Goal: Find specific page/section: Find specific page/section

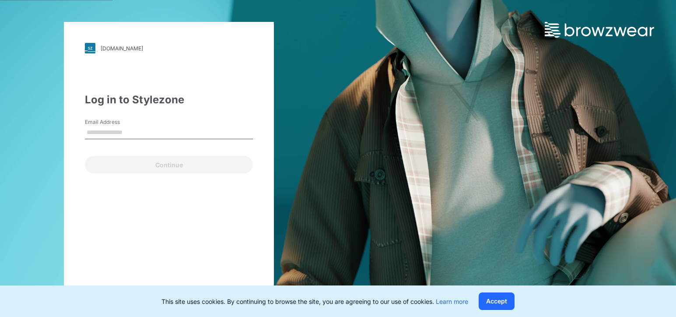
type input "**********"
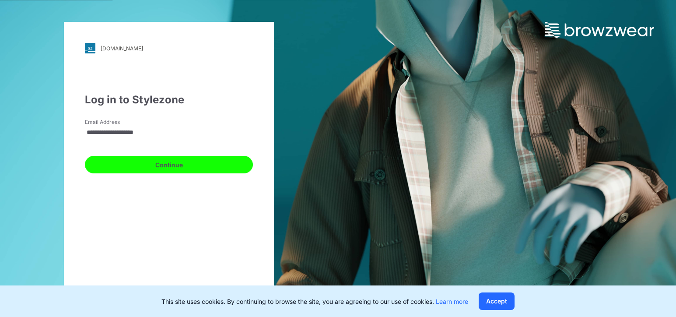
click at [177, 163] on button "Continue" at bounding box center [169, 164] width 168 height 17
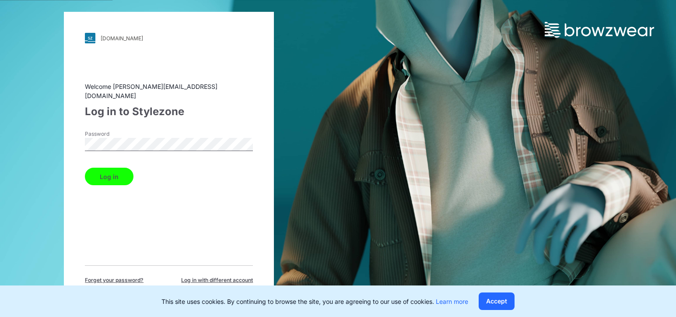
click at [120, 172] on button "Log in" at bounding box center [109, 176] width 49 height 17
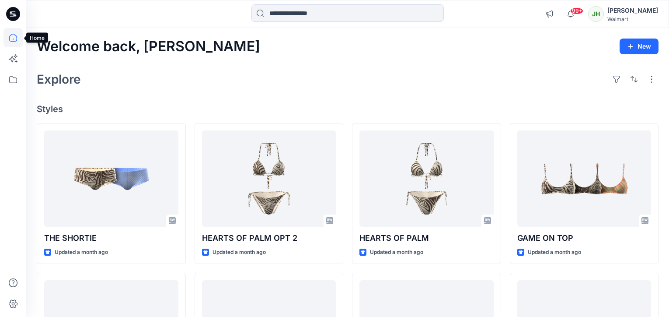
click at [12, 41] on icon at bounding box center [12, 37] width 19 height 19
click at [12, 42] on icon at bounding box center [12, 37] width 19 height 19
click at [19, 38] on icon at bounding box center [12, 37] width 19 height 19
click at [9, 35] on icon at bounding box center [12, 37] width 19 height 19
click at [13, 16] on icon at bounding box center [12, 16] width 4 height 0
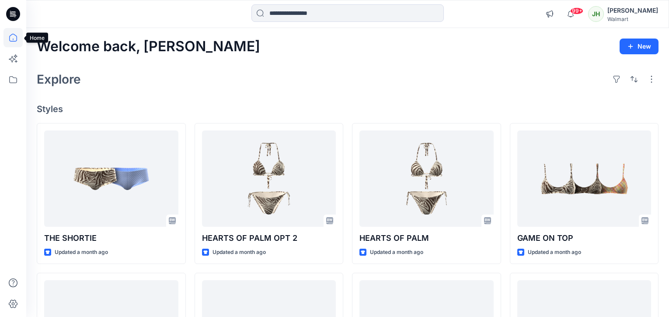
click at [16, 37] on icon at bounding box center [12, 37] width 19 height 19
click at [11, 75] on icon at bounding box center [12, 79] width 19 height 19
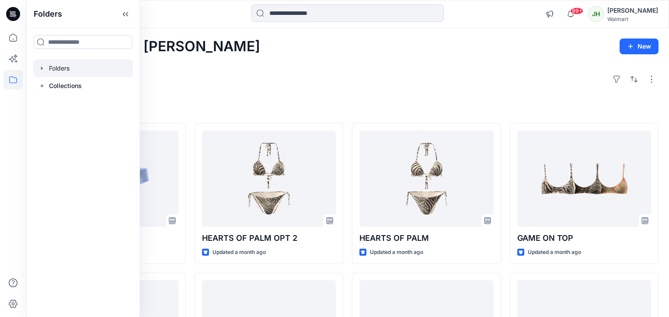
click at [88, 74] on div at bounding box center [83, 67] width 100 height 17
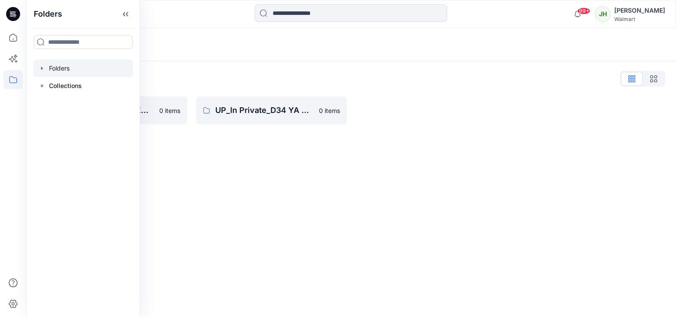
click at [240, 92] on div "Folders List UP_In Private D34 [DEMOGRAPHIC_DATA] TT Swim 0 items UP_In Private…" at bounding box center [351, 97] width 650 height 73
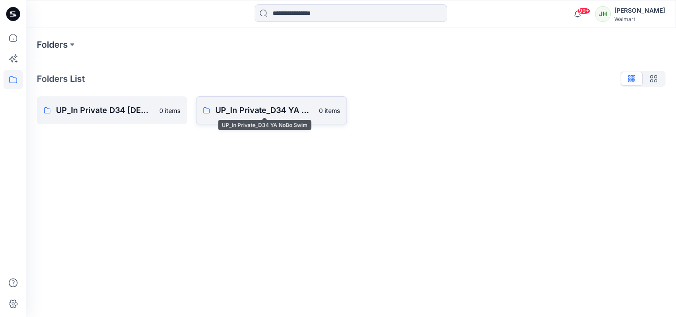
click at [260, 117] on link "UP_In Private_D34 YA NoBo Swim 0 items" at bounding box center [271, 110] width 150 height 28
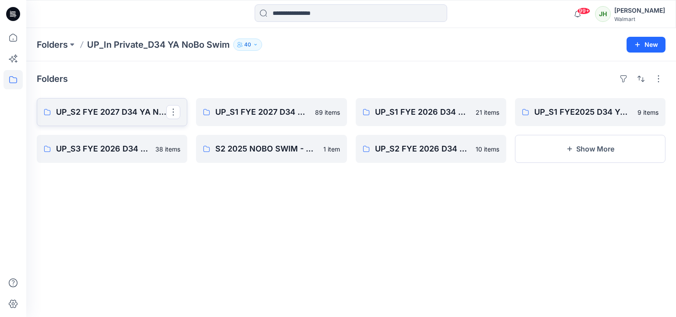
click at [136, 114] on p "UP_S2 FYE 2027 D34 YA NoBo Swim In Private" at bounding box center [111, 112] width 110 height 12
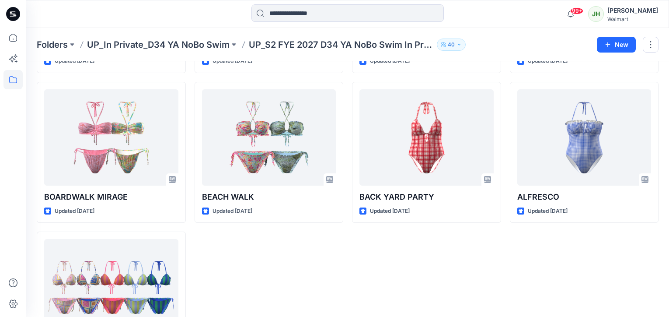
scroll to position [1344, 0]
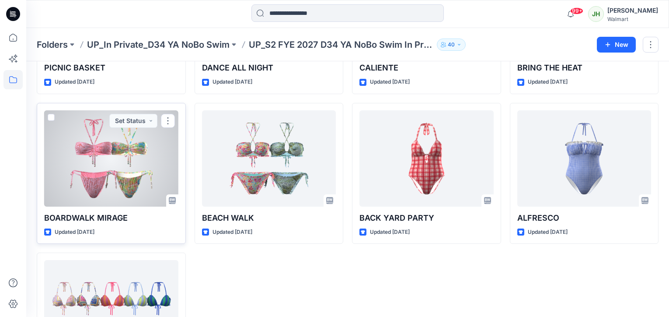
click at [128, 184] on div at bounding box center [111, 158] width 134 height 96
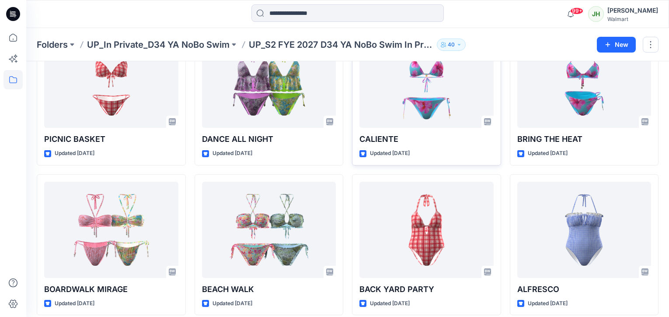
scroll to position [1205, 0]
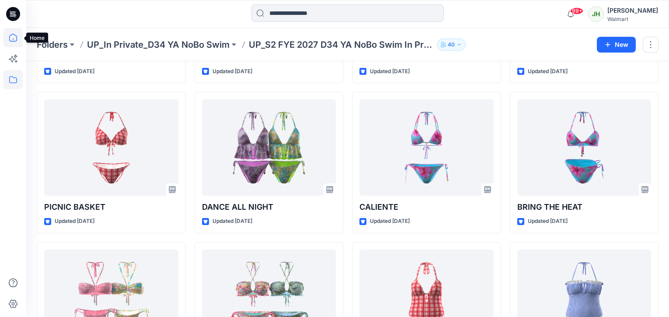
click at [10, 39] on icon at bounding box center [12, 37] width 19 height 19
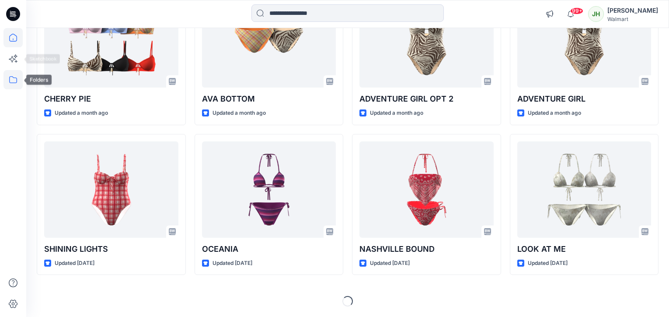
click at [10, 79] on icon at bounding box center [12, 79] width 19 height 19
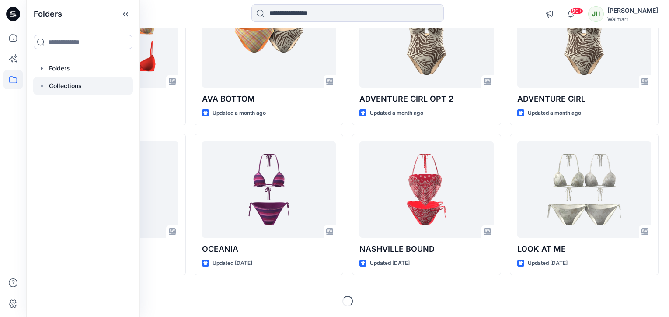
click at [75, 88] on p "Collections" at bounding box center [65, 85] width 33 height 10
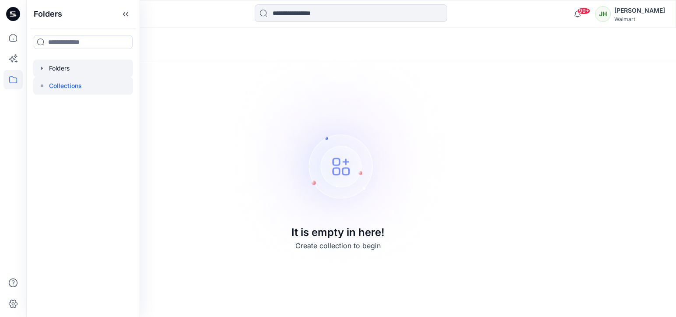
click at [77, 69] on div at bounding box center [83, 67] width 100 height 17
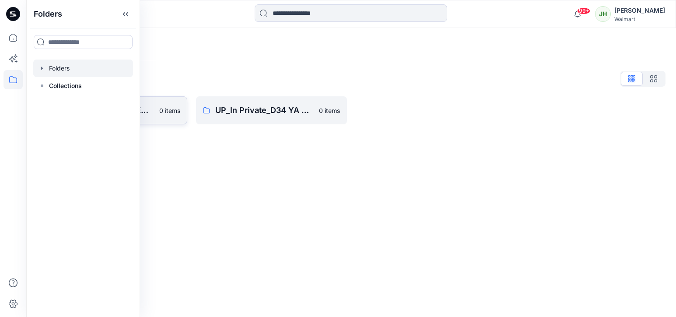
click at [147, 113] on p "UP_In Private D34 [DEMOGRAPHIC_DATA] TT Swim" at bounding box center [105, 110] width 98 height 12
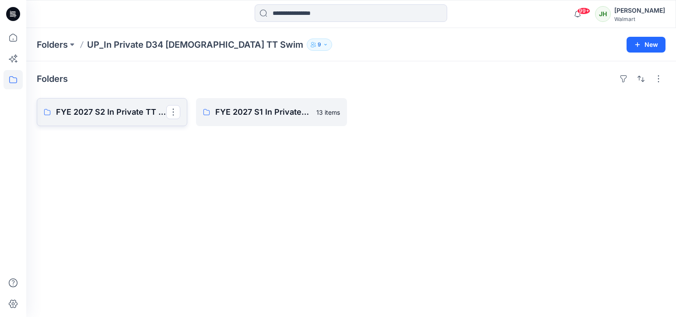
click at [134, 111] on p "FYE 2027 S2 In Private TT [DEMOGRAPHIC_DATA] Swim" at bounding box center [111, 112] width 110 height 12
